Goal: Use online tool/utility: Utilize a website feature to perform a specific function

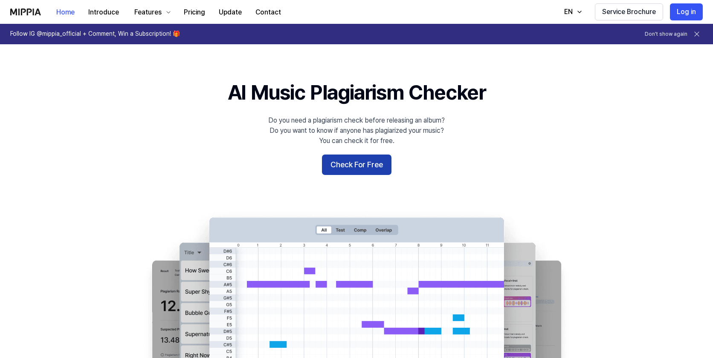
click at [379, 169] on button "Check For Free" at bounding box center [356, 165] width 69 height 20
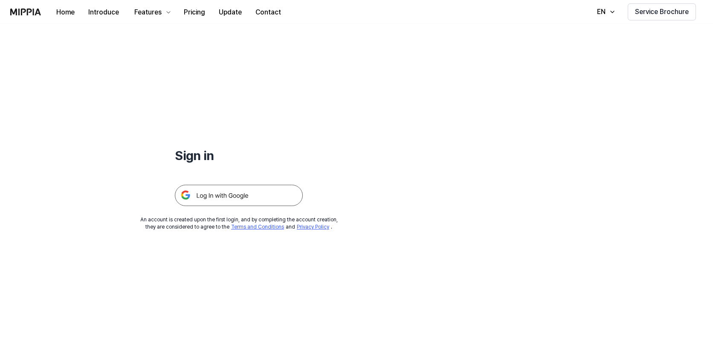
click at [276, 193] on img at bounding box center [239, 195] width 128 height 21
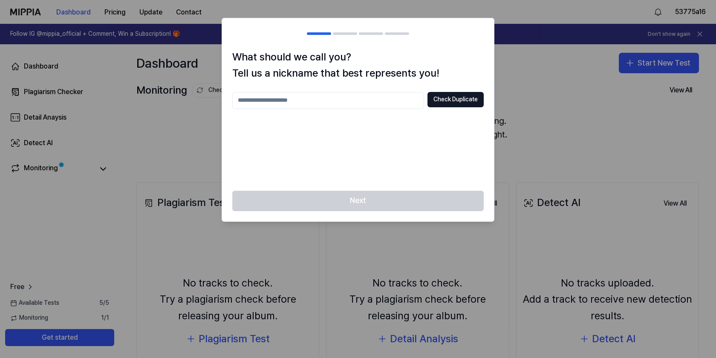
click at [407, 104] on input "text" at bounding box center [328, 100] width 192 height 17
click at [515, 118] on div at bounding box center [358, 179] width 716 height 358
click at [367, 99] on input "text" at bounding box center [328, 100] width 192 height 17
type input "********"
click at [457, 106] on button "Check Duplicate" at bounding box center [456, 99] width 56 height 15
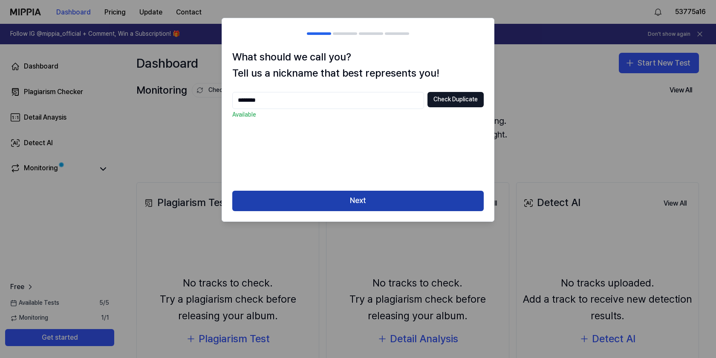
click at [401, 201] on button "Next" at bounding box center [357, 201] width 251 height 20
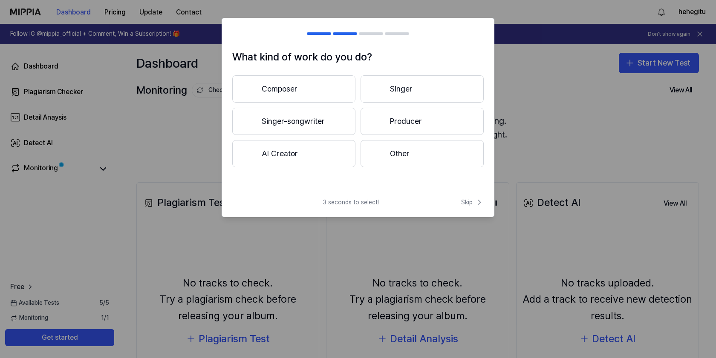
click at [456, 122] on button "Producer" at bounding box center [422, 121] width 123 height 27
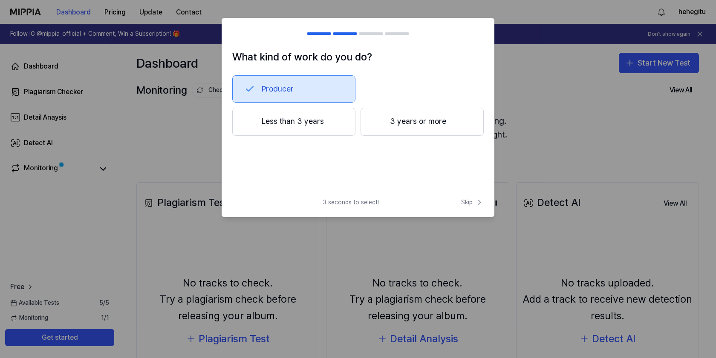
click at [473, 199] on span "Skip" at bounding box center [472, 202] width 23 height 9
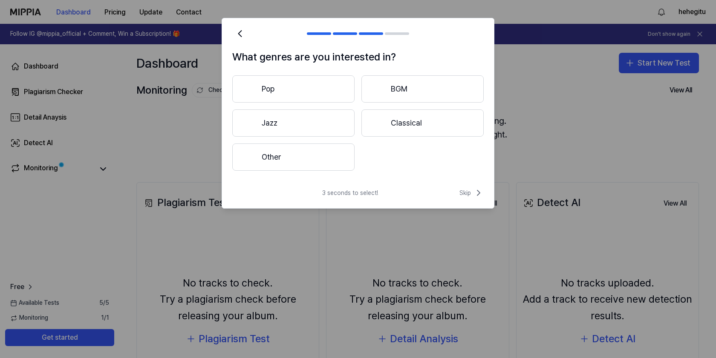
click at [473, 199] on div "3 seconds to select! Skip" at bounding box center [358, 198] width 272 height 20
click at [466, 192] on span "Skip" at bounding box center [471, 193] width 24 height 10
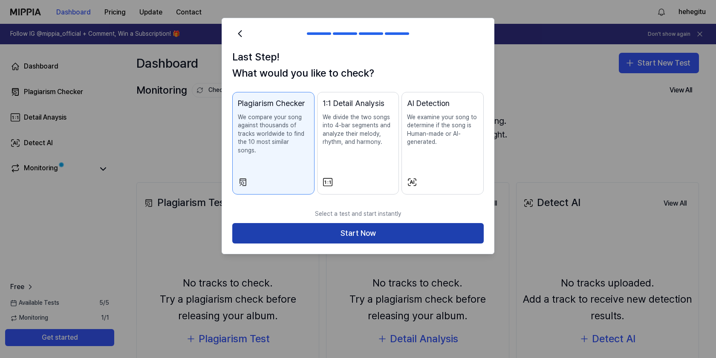
click at [437, 223] on button "Start Now" at bounding box center [357, 233] width 251 height 20
